Goal: Find specific fact: Find specific fact

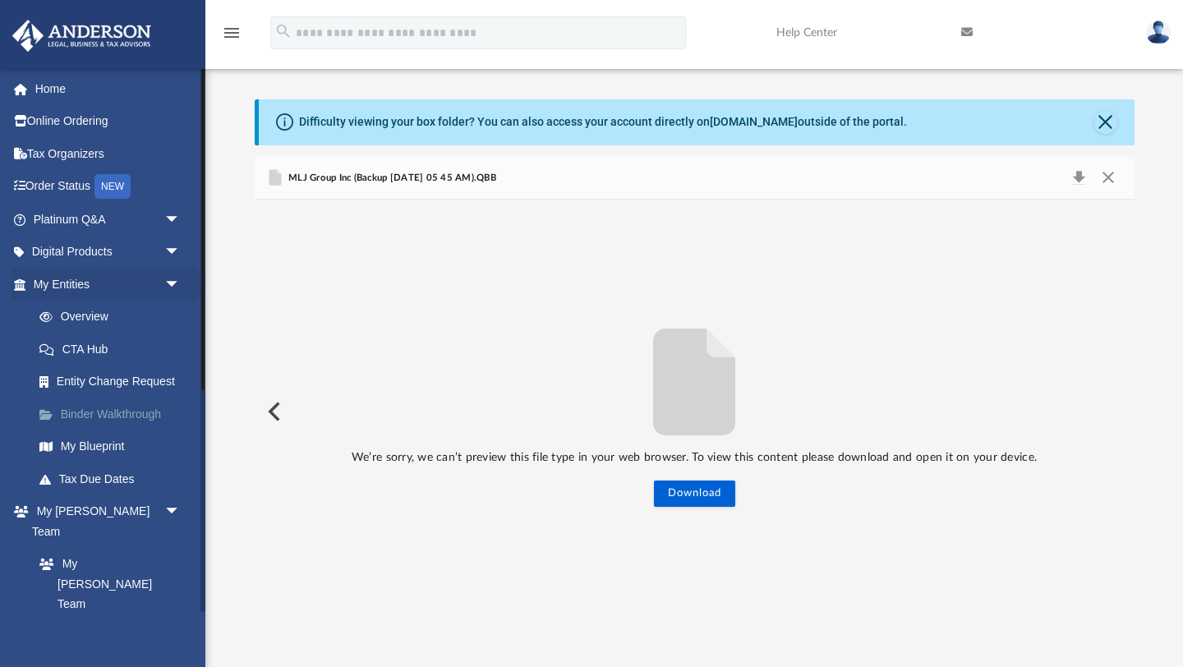
scroll to position [373, 880]
click at [133, 291] on link "My Entities arrow_drop_down" at bounding box center [109, 284] width 194 height 33
click at [105, 311] on link "Overview" at bounding box center [114, 317] width 182 height 33
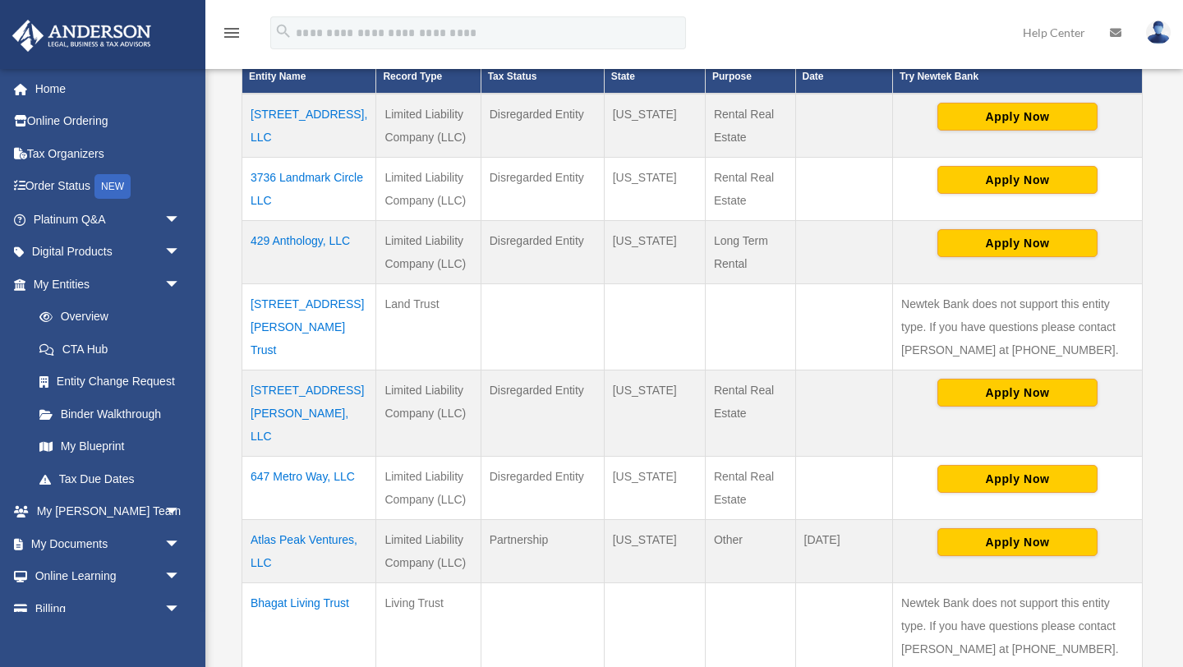
scroll to position [393, 0]
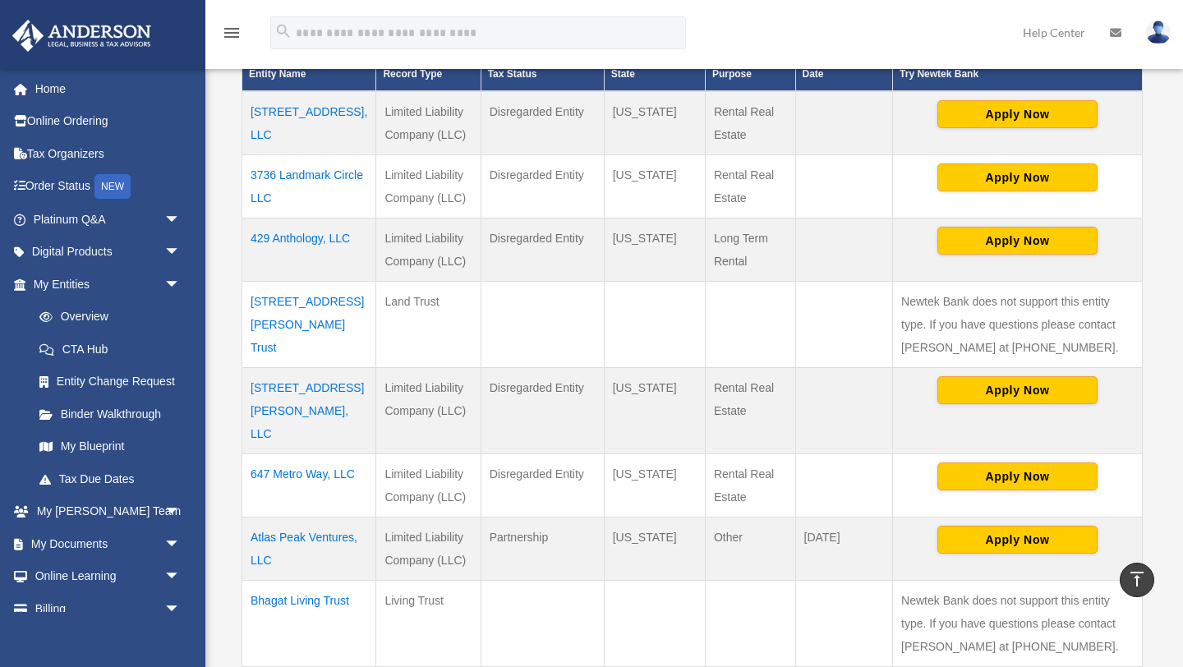
click at [290, 394] on td "[STREET_ADDRESS][PERSON_NAME], LLC" at bounding box center [309, 410] width 134 height 86
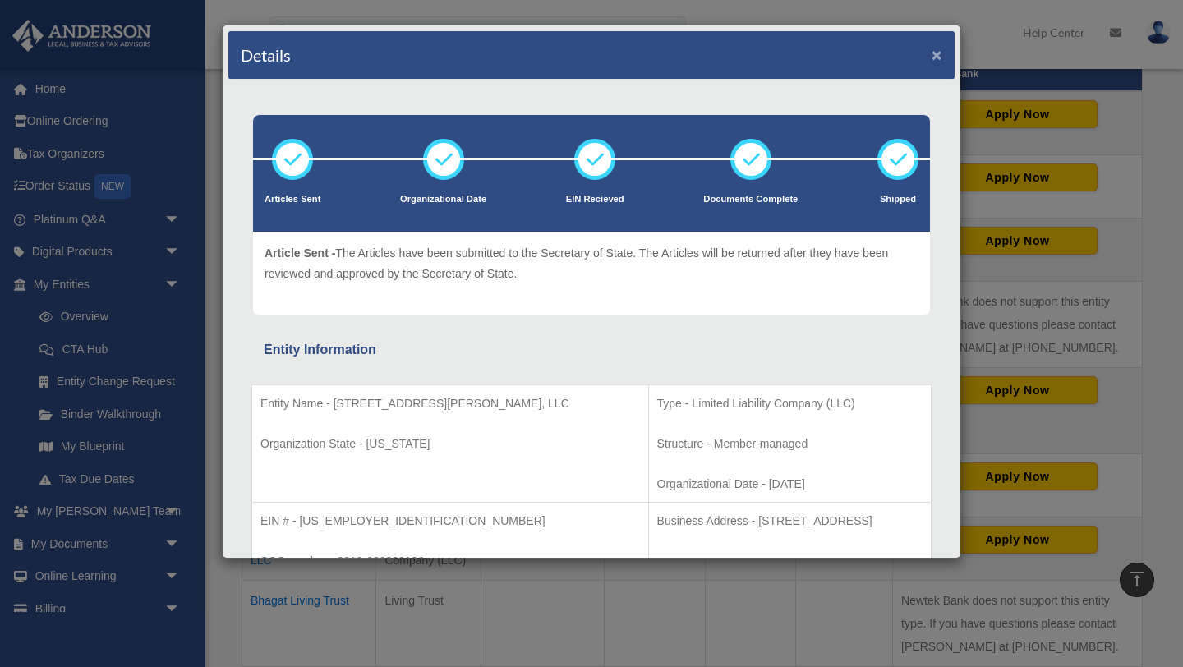
click at [939, 55] on button "×" at bounding box center [937, 54] width 11 height 17
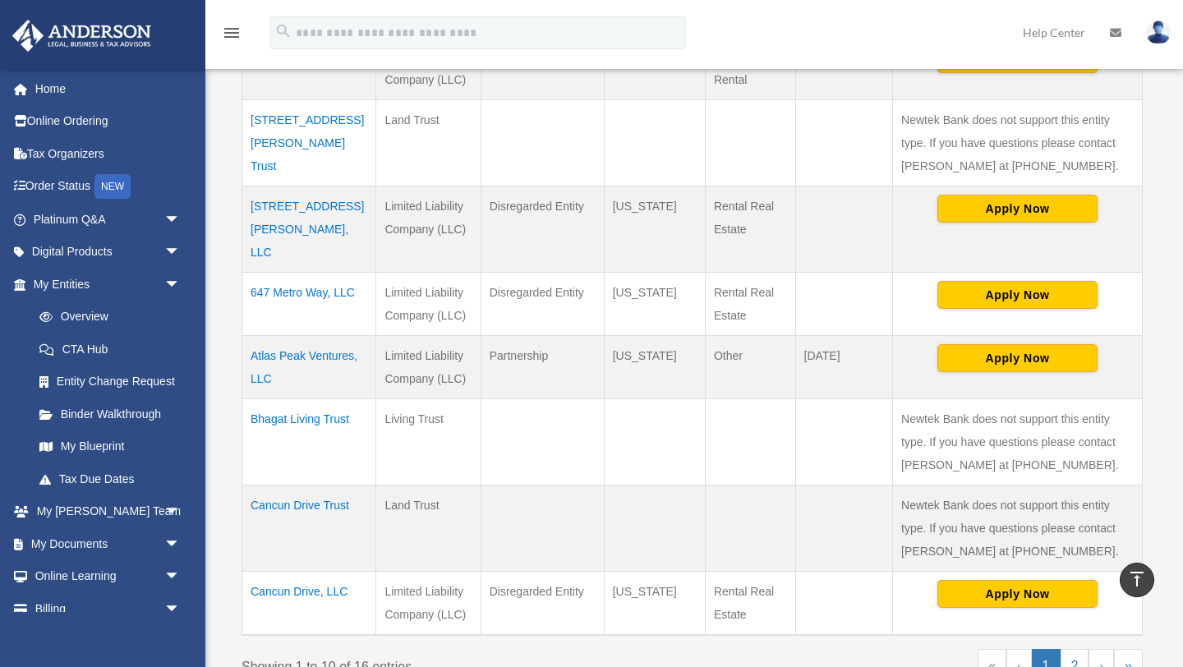
scroll to position [575, 0]
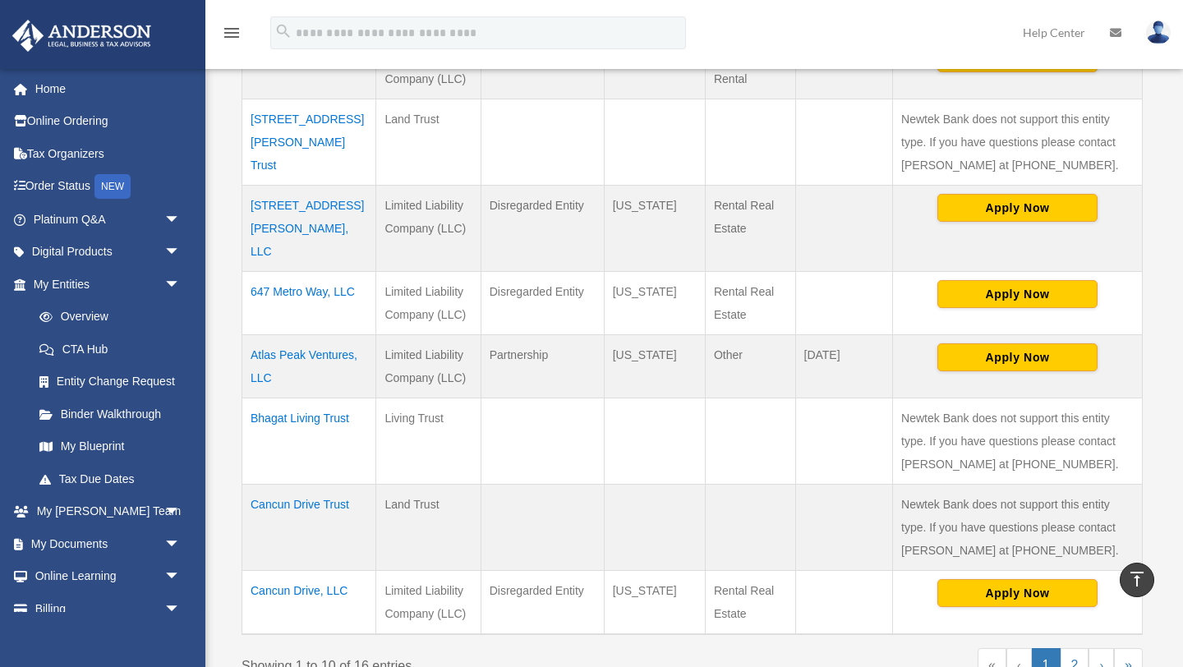
click at [301, 570] on td "Cancun Drive, LLC" at bounding box center [309, 602] width 134 height 64
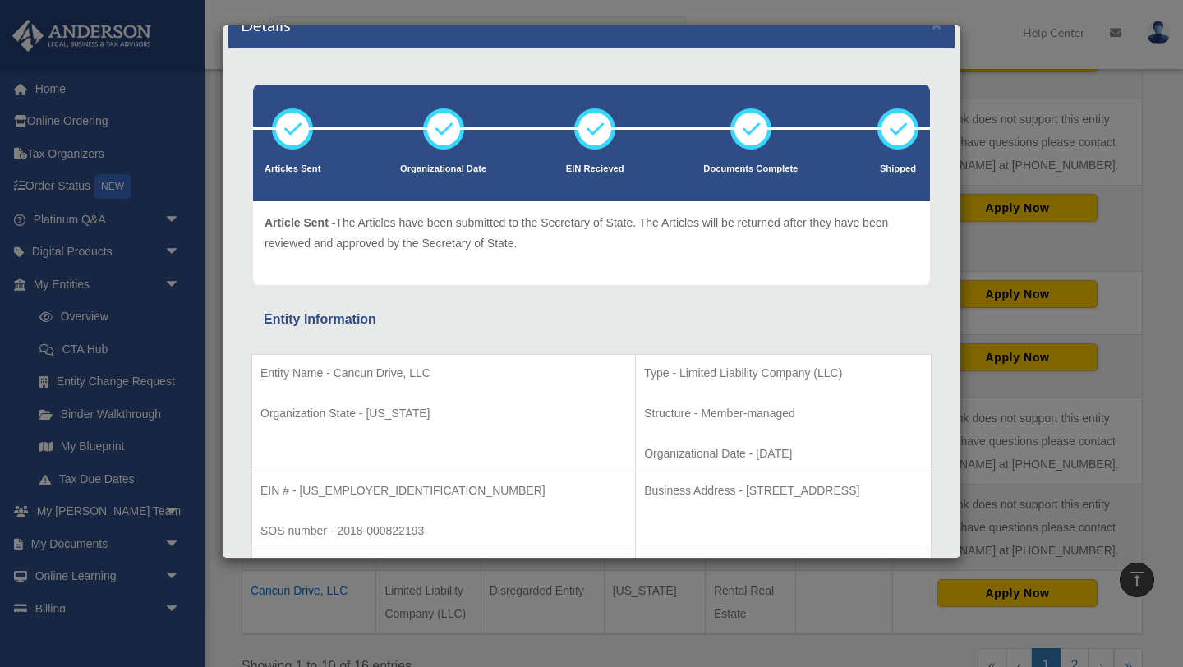
scroll to position [38, 0]
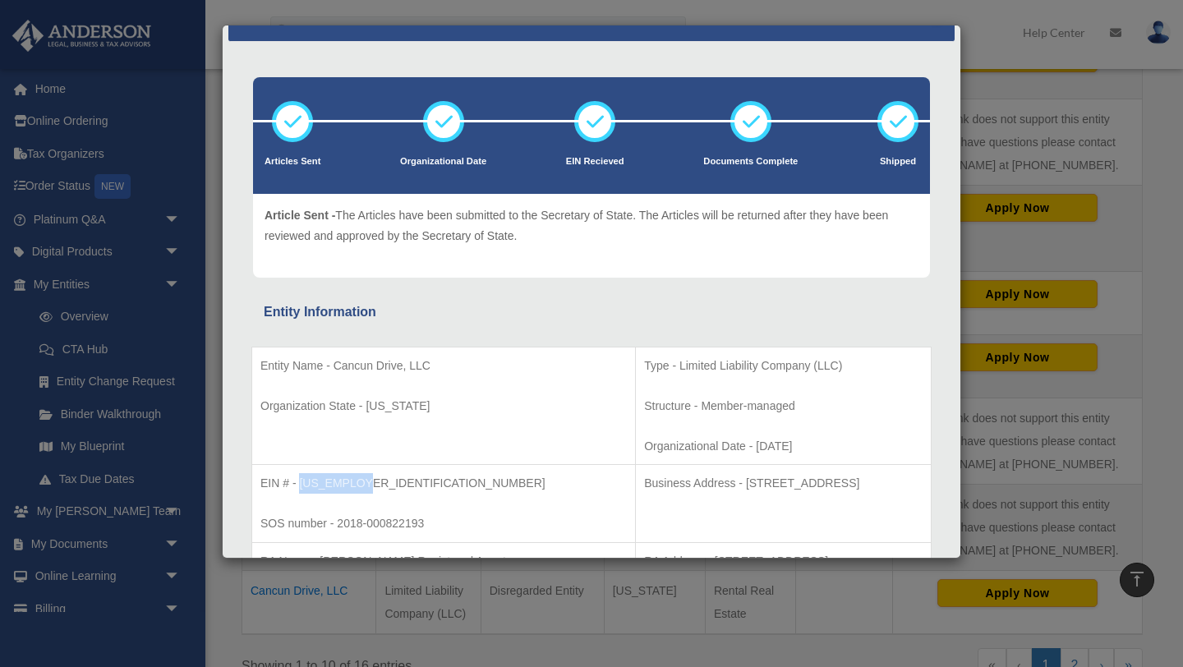
drag, startPoint x: 363, startPoint y: 484, endPoint x: 302, endPoint y: 480, distance: 61.8
click at [302, 480] on p "EIN # - [US_EMPLOYER_IDENTIFICATION_NUMBER]" at bounding box center [443, 483] width 366 height 21
copy p "83-2098165"
click at [1035, 136] on div "Details × Articles Sent Organizational Date" at bounding box center [591, 333] width 1183 height 667
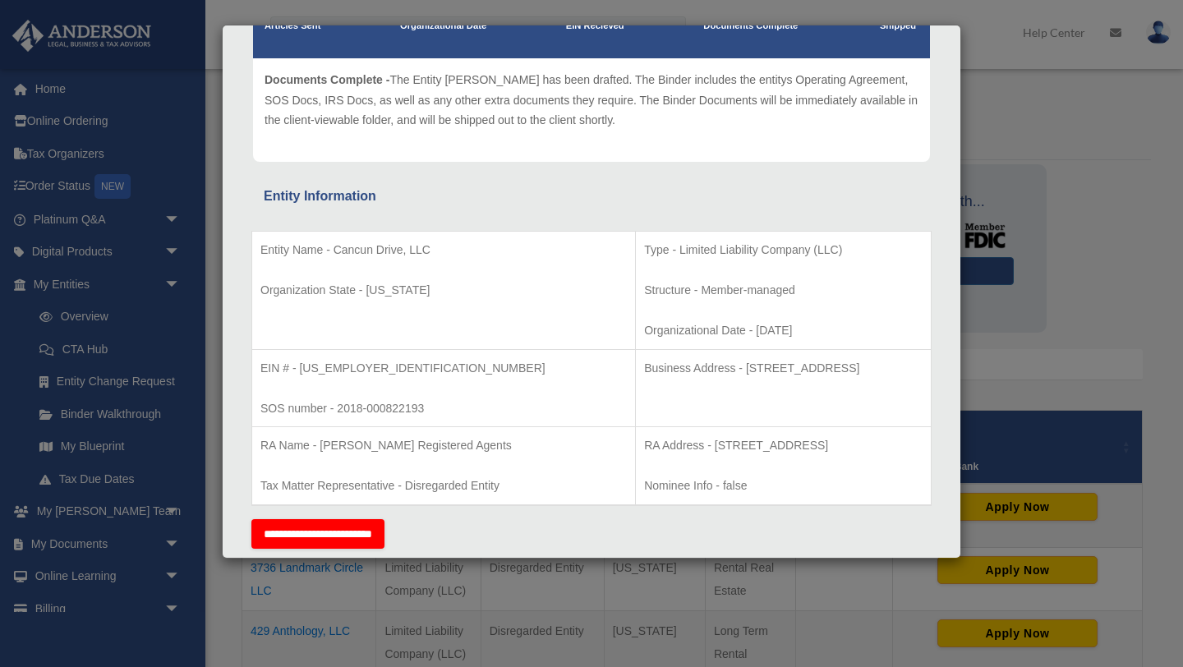
scroll to position [0, 0]
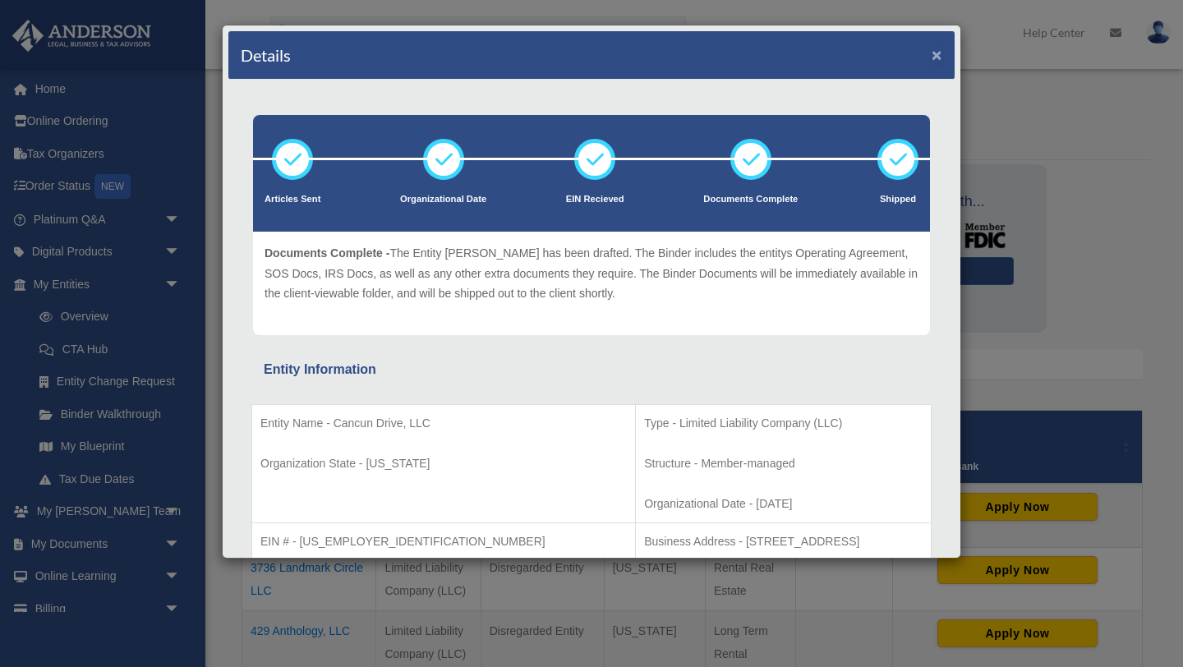
click at [940, 60] on button "×" at bounding box center [937, 54] width 11 height 17
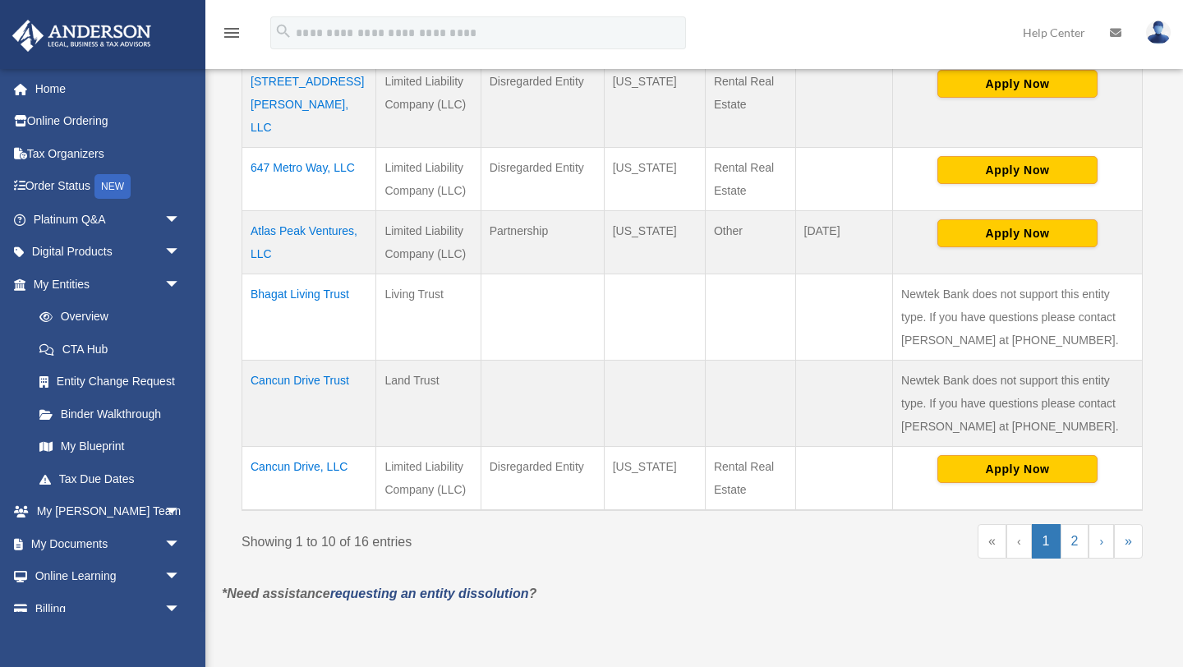
scroll to position [712, 0]
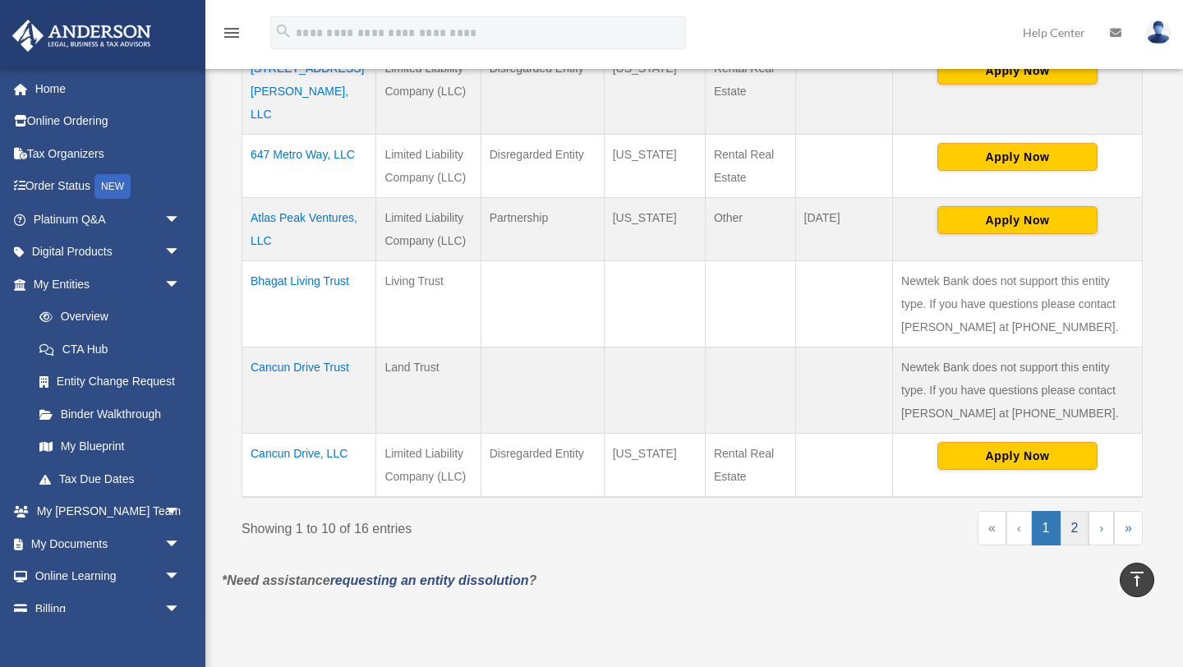
click at [1068, 511] on link "2" at bounding box center [1075, 528] width 29 height 35
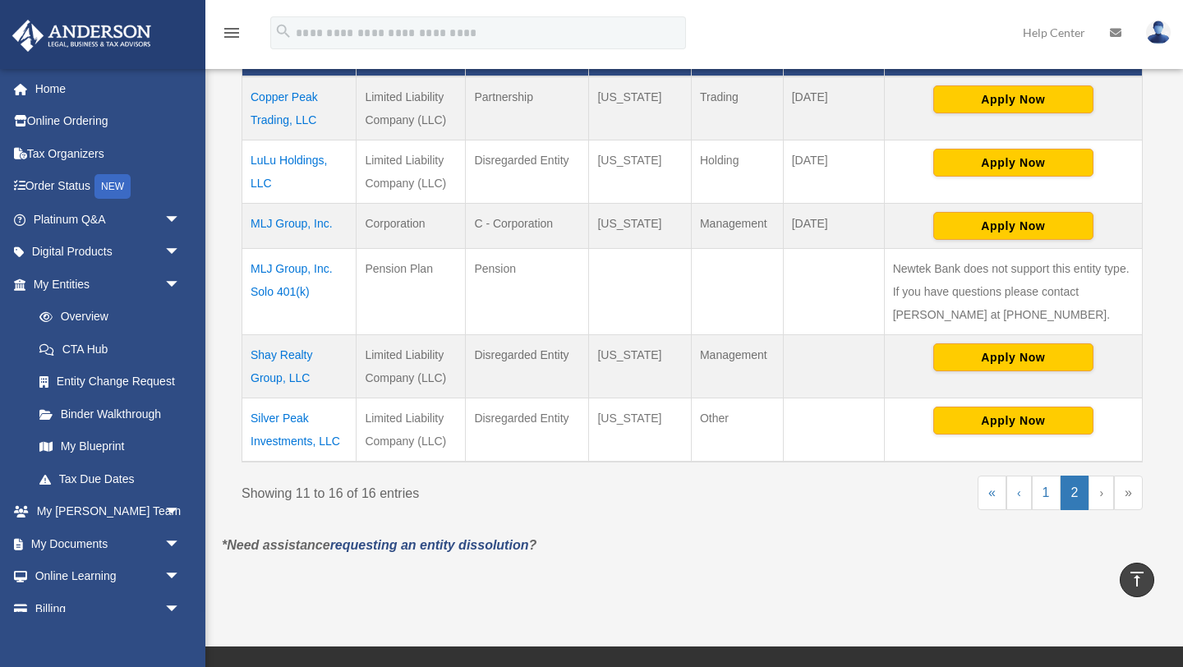
scroll to position [117, 0]
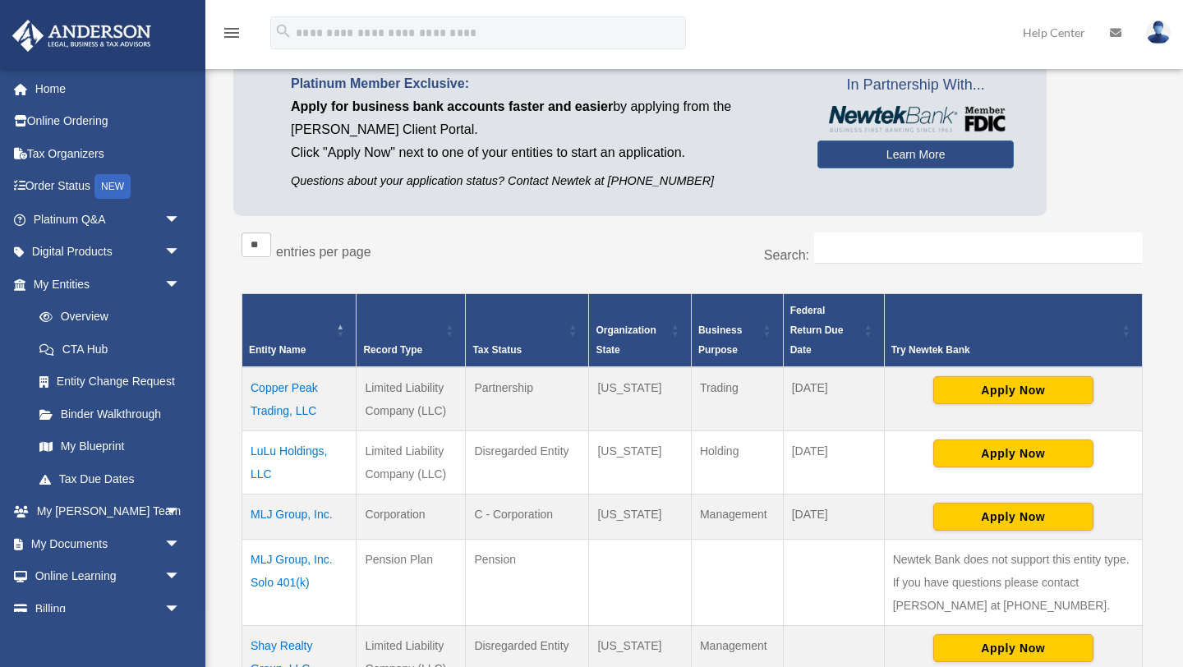
click at [291, 454] on td "LuLu Holdings, LLC" at bounding box center [299, 462] width 114 height 63
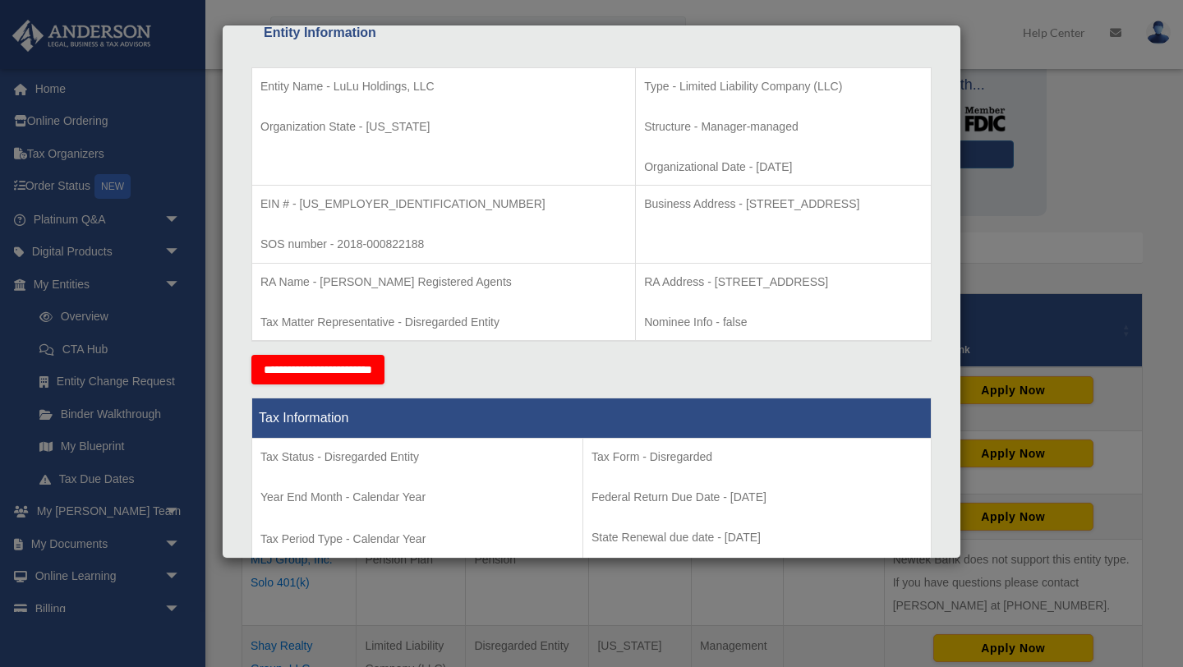
scroll to position [318, 0]
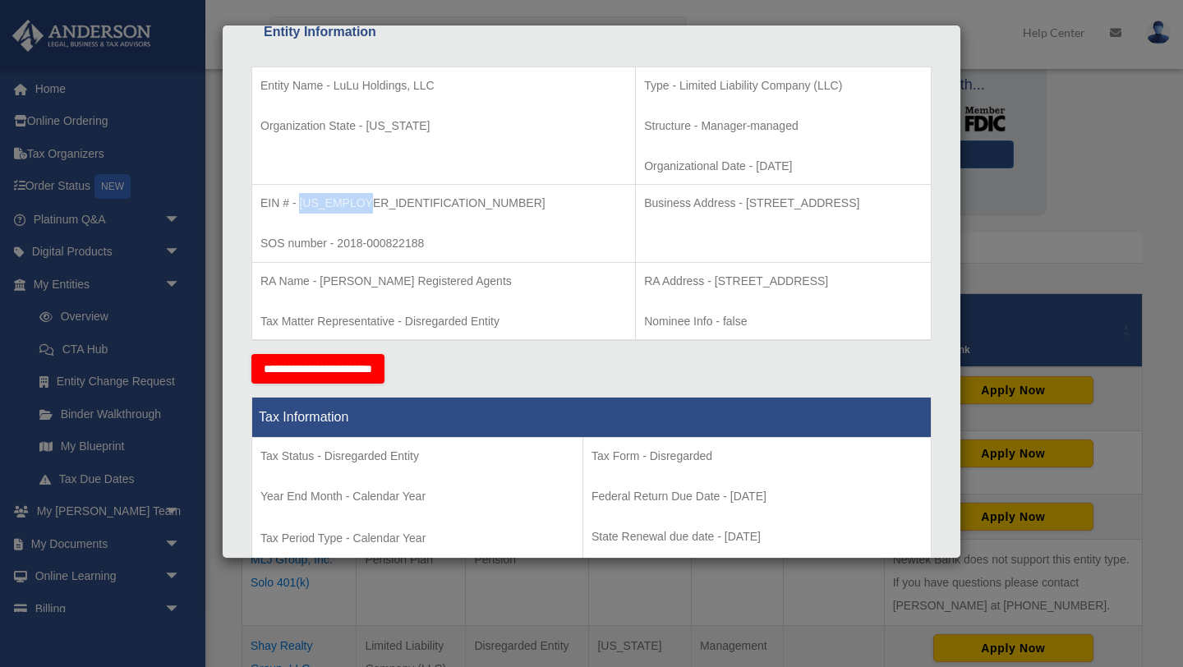
drag, startPoint x: 373, startPoint y: 205, endPoint x: 298, endPoint y: 195, distance: 75.5
click at [298, 195] on p "EIN # - 83-2043815" at bounding box center [443, 203] width 366 height 21
copy p "83-2043815"
